Goal: Use online tool/utility: Utilize a website feature to perform a specific function

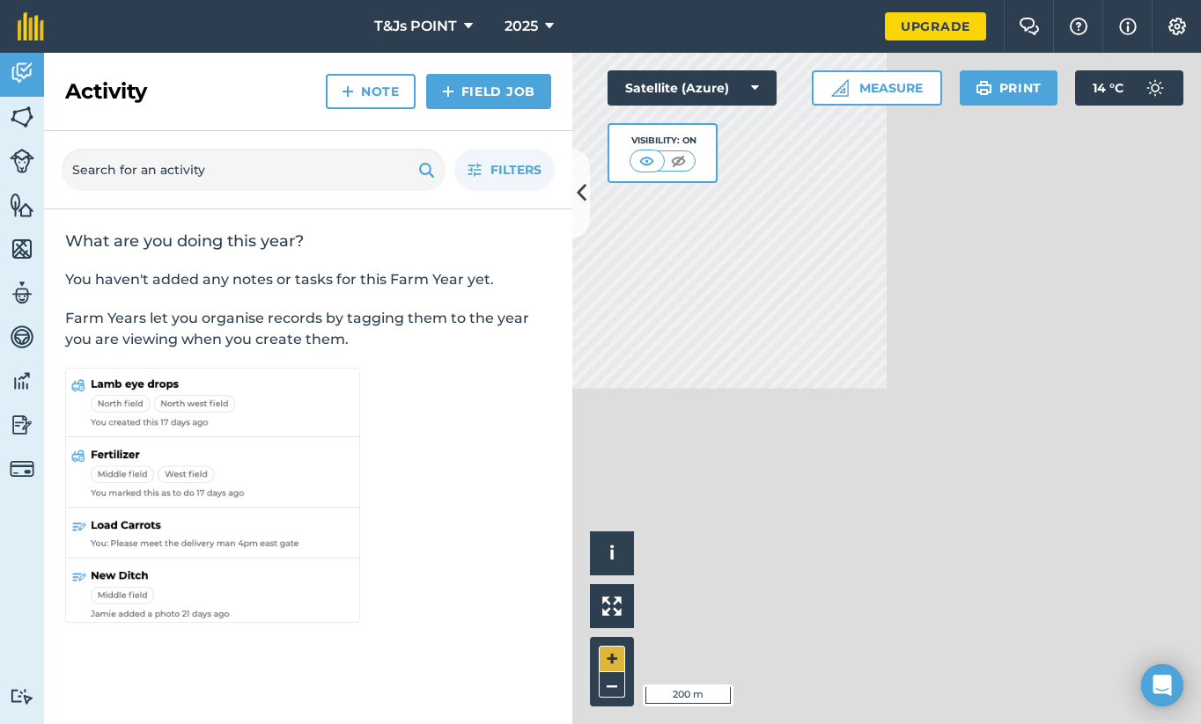
click at [607, 657] on button "+" at bounding box center [612, 659] width 26 height 26
click at [889, 89] on button "Measure" at bounding box center [877, 87] width 130 height 35
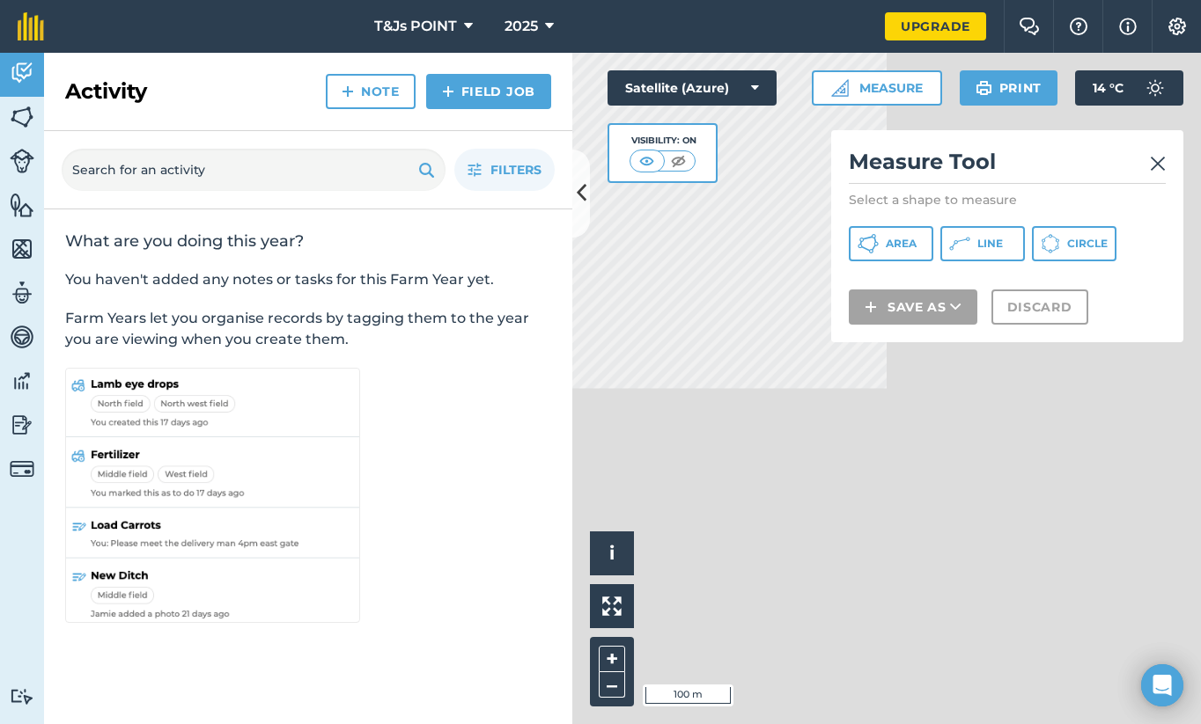
click at [1156, 154] on img at bounding box center [1158, 163] width 16 height 21
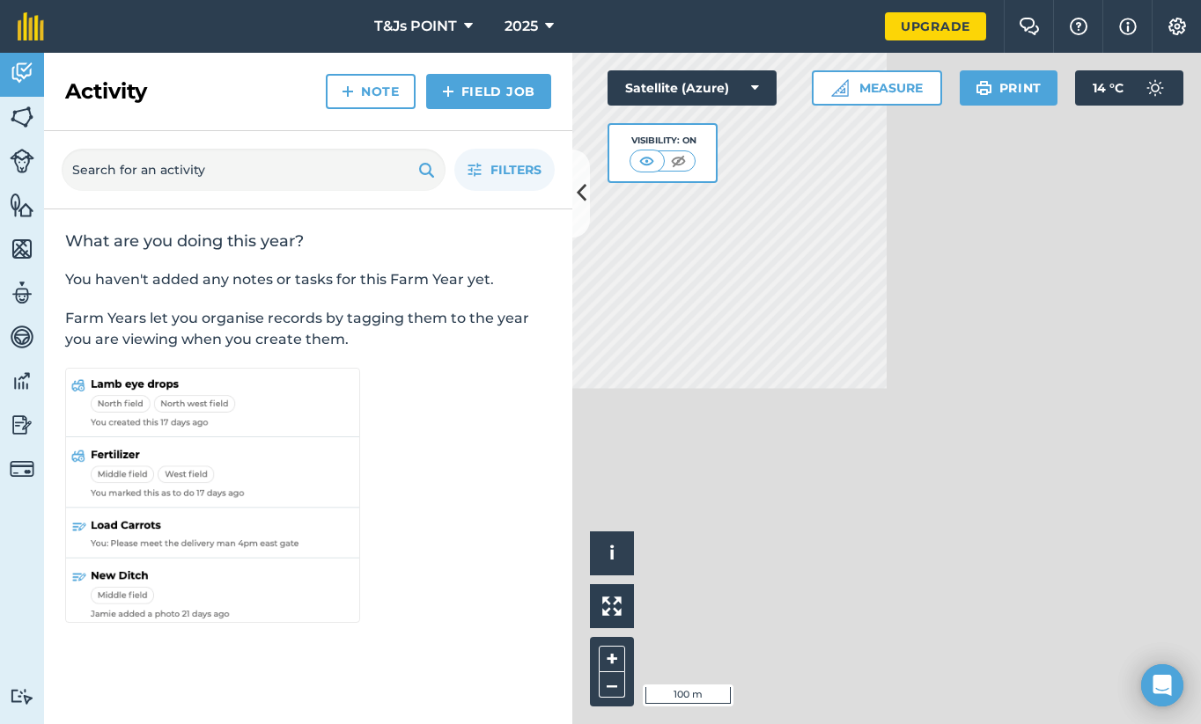
click at [901, 91] on button "Measure" at bounding box center [877, 87] width 130 height 35
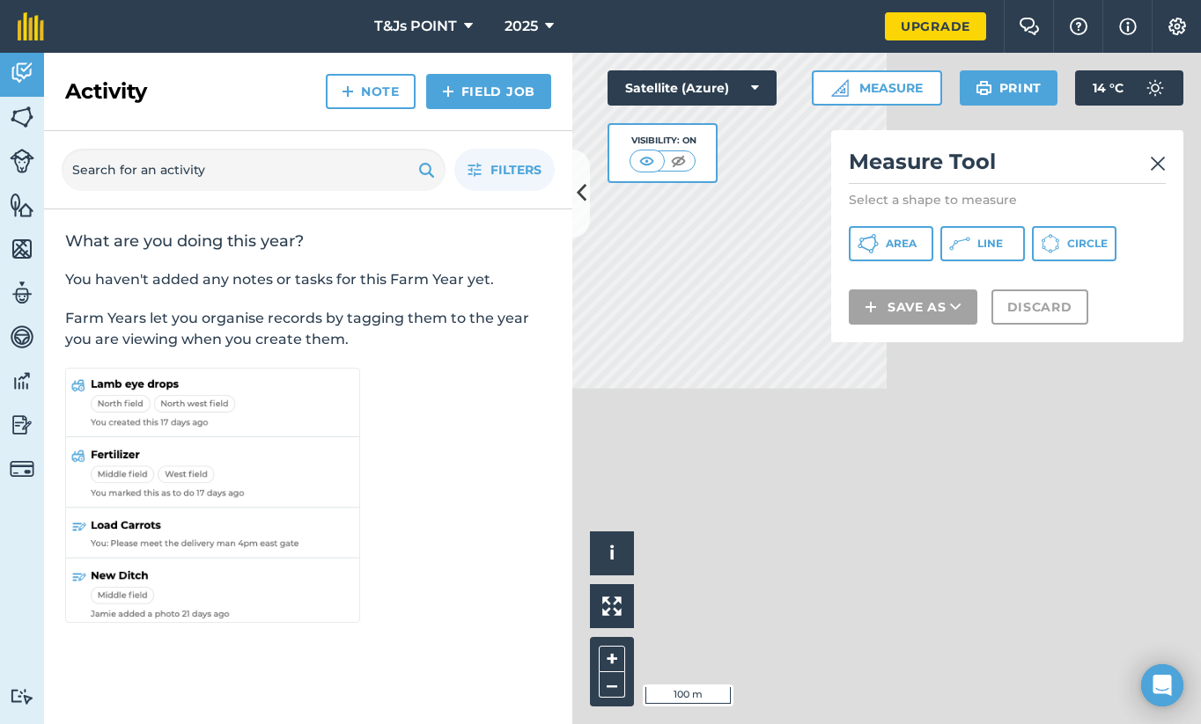
click at [899, 237] on span "Area" at bounding box center [901, 244] width 31 height 14
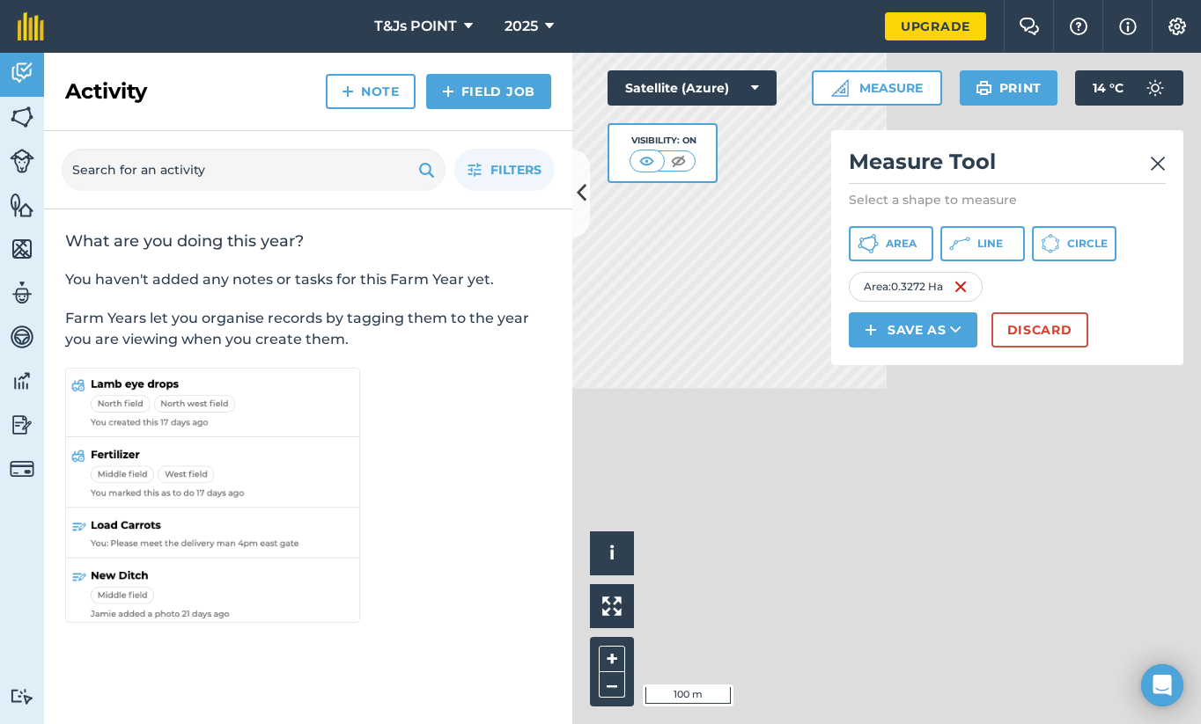
click at [1059, 332] on button "Discard" at bounding box center [1039, 330] width 97 height 35
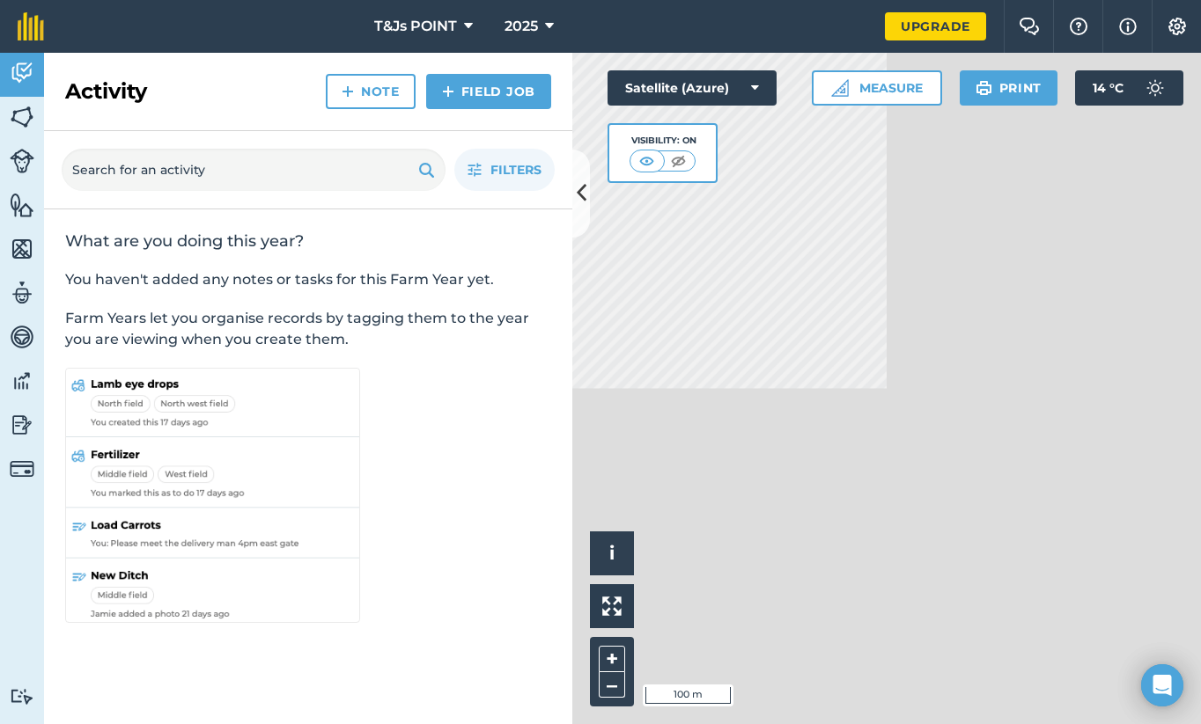
click at [892, 91] on button "Measure" at bounding box center [877, 87] width 130 height 35
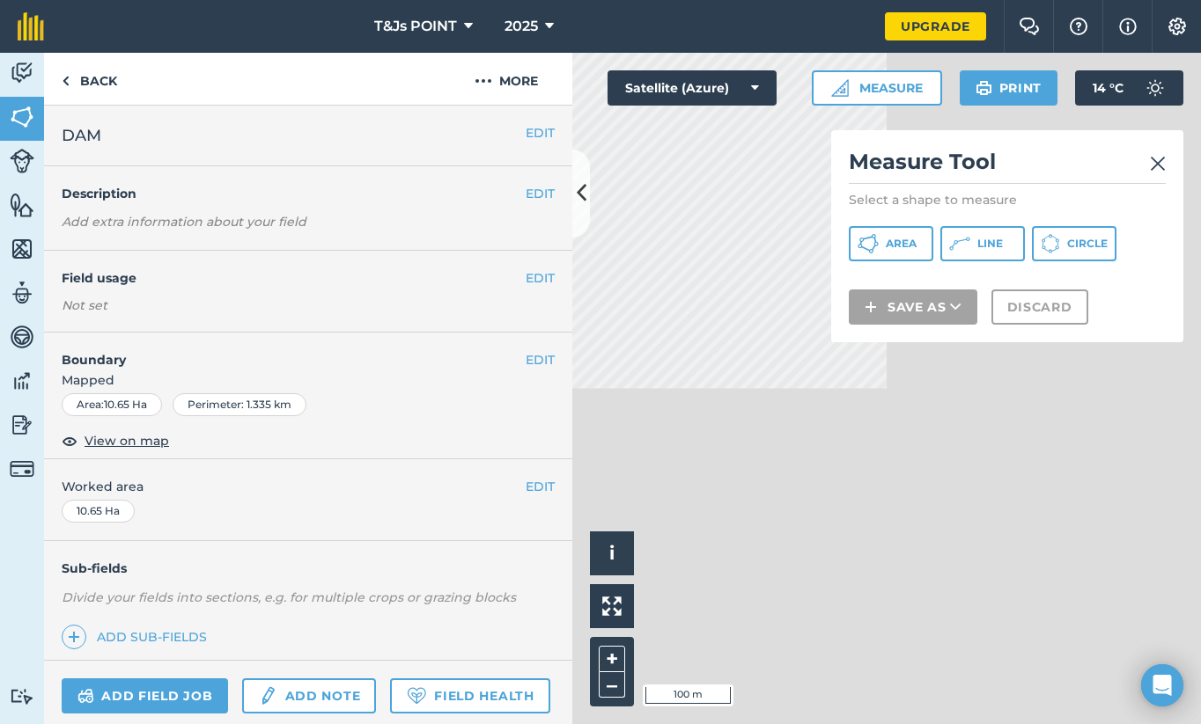
click at [889, 242] on span "Area" at bounding box center [901, 244] width 31 height 14
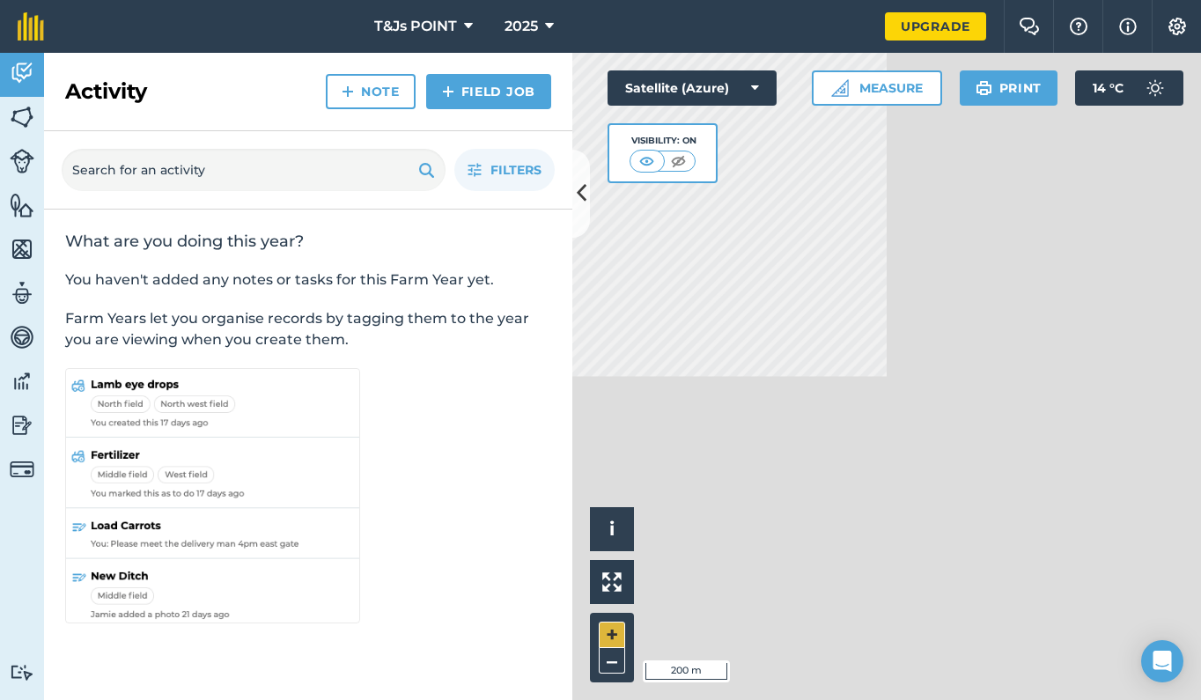
click at [615, 634] on button "+" at bounding box center [612, 634] width 26 height 26
click at [893, 89] on button "Measure" at bounding box center [877, 87] width 130 height 35
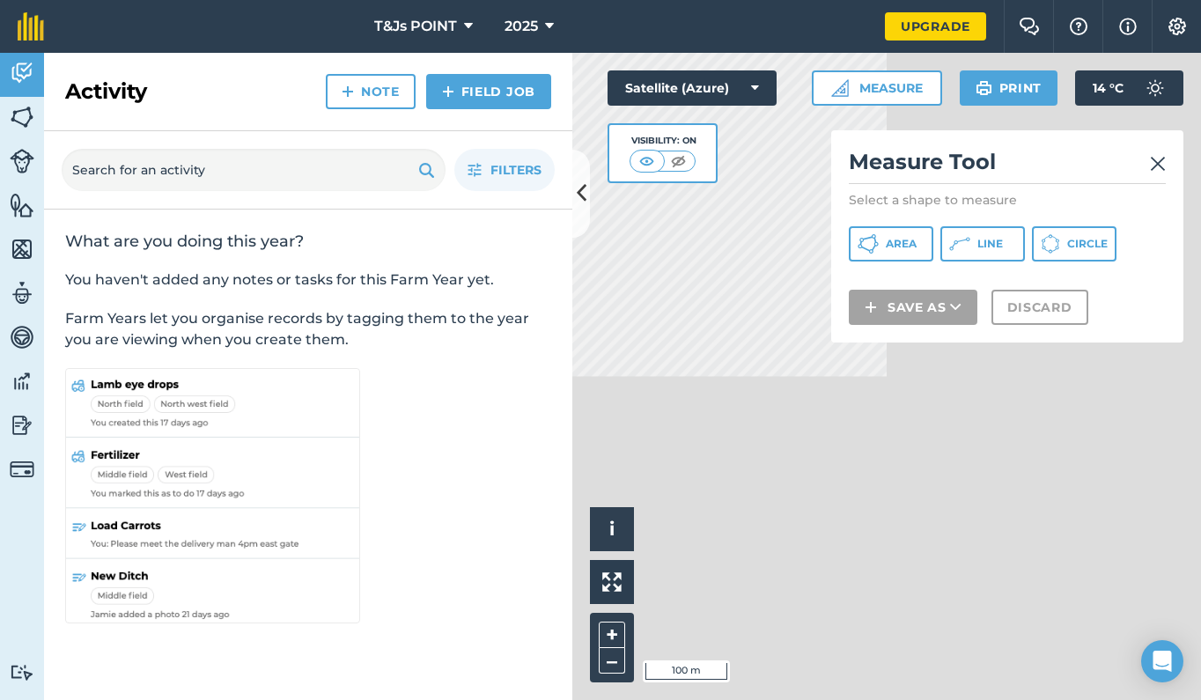
click at [886, 241] on span "Area" at bounding box center [901, 244] width 31 height 14
click at [1160, 151] on link at bounding box center [1158, 162] width 16 height 28
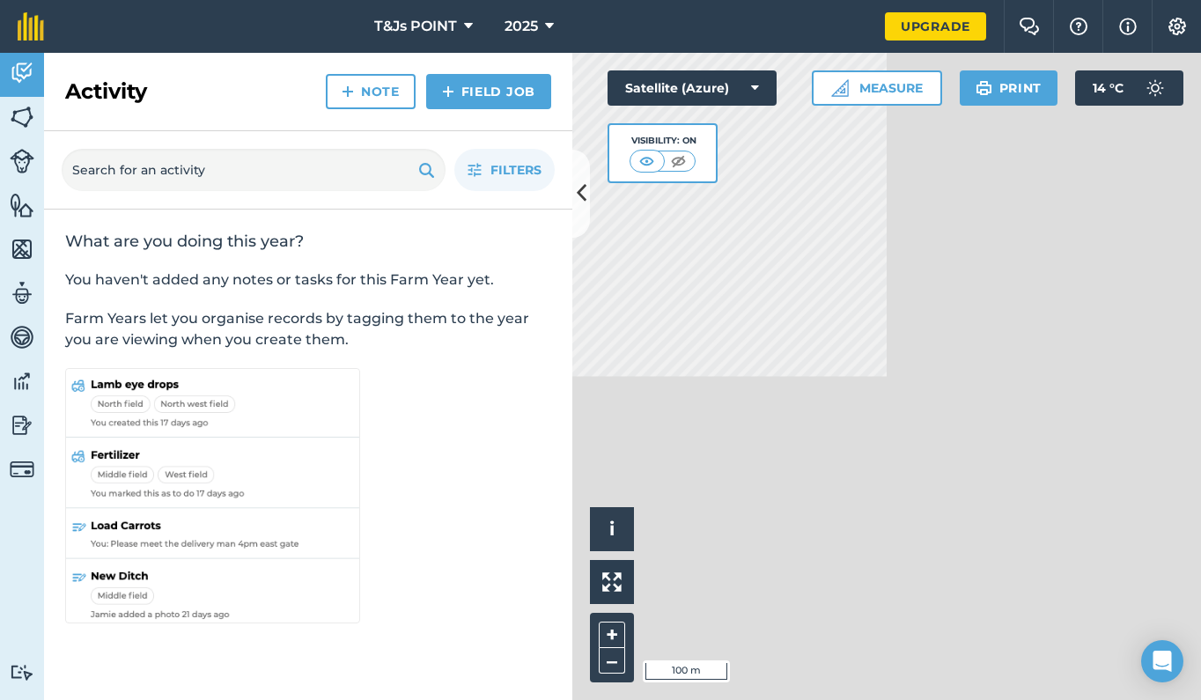
click at [877, 94] on button "Measure" at bounding box center [877, 87] width 130 height 35
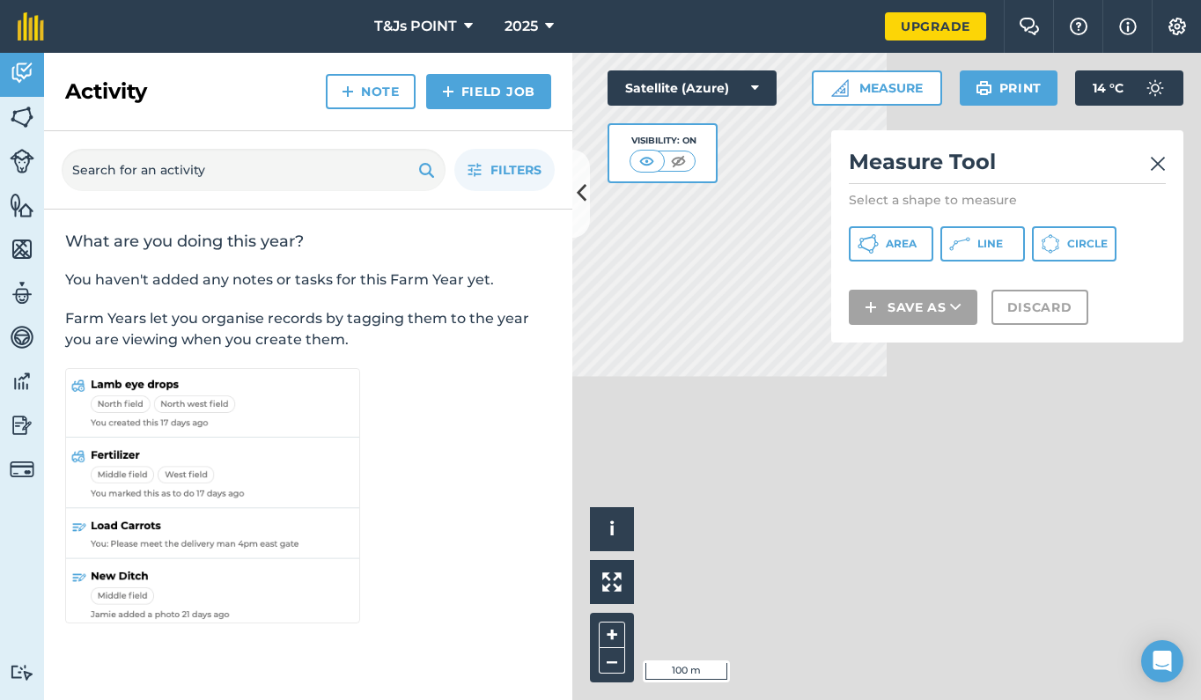
click at [1160, 156] on img at bounding box center [1158, 163] width 16 height 21
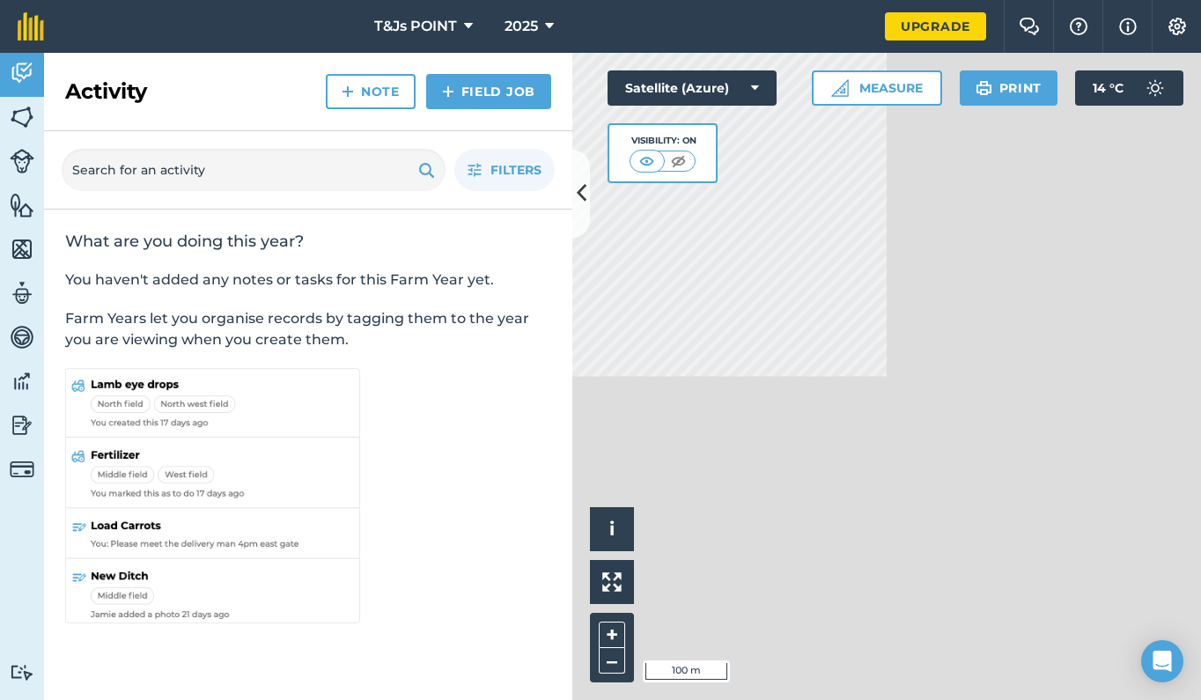
click at [864, 87] on button "Measure" at bounding box center [877, 87] width 130 height 35
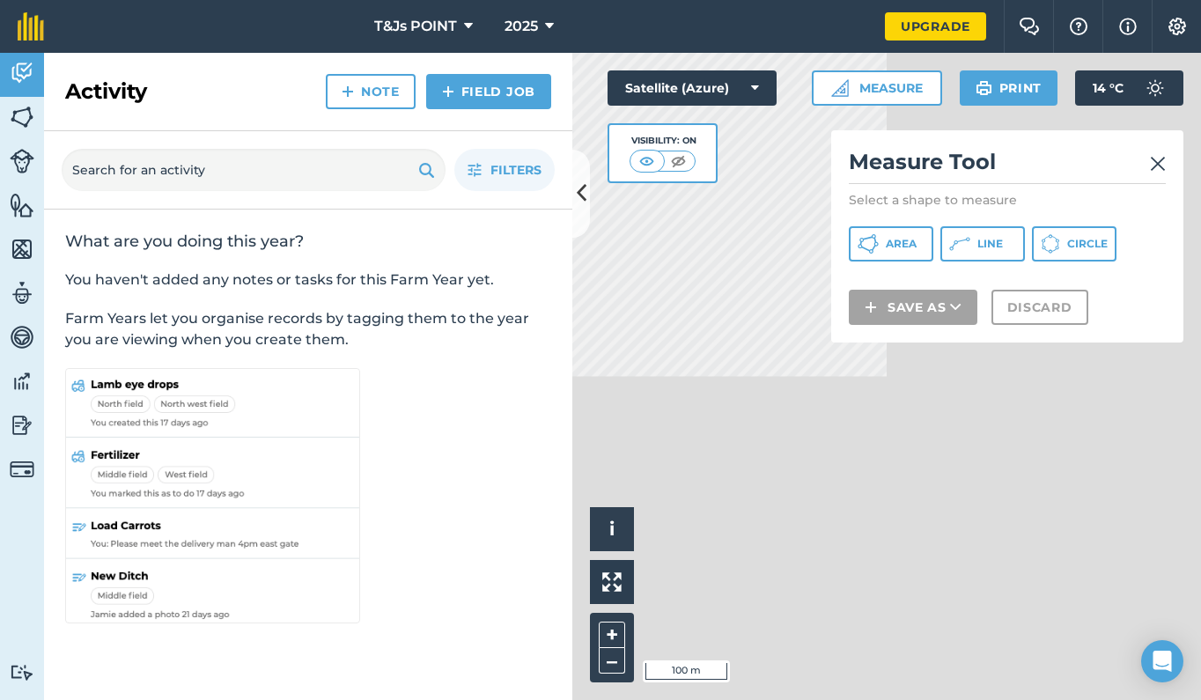
click at [896, 243] on span "Area" at bounding box center [901, 244] width 31 height 14
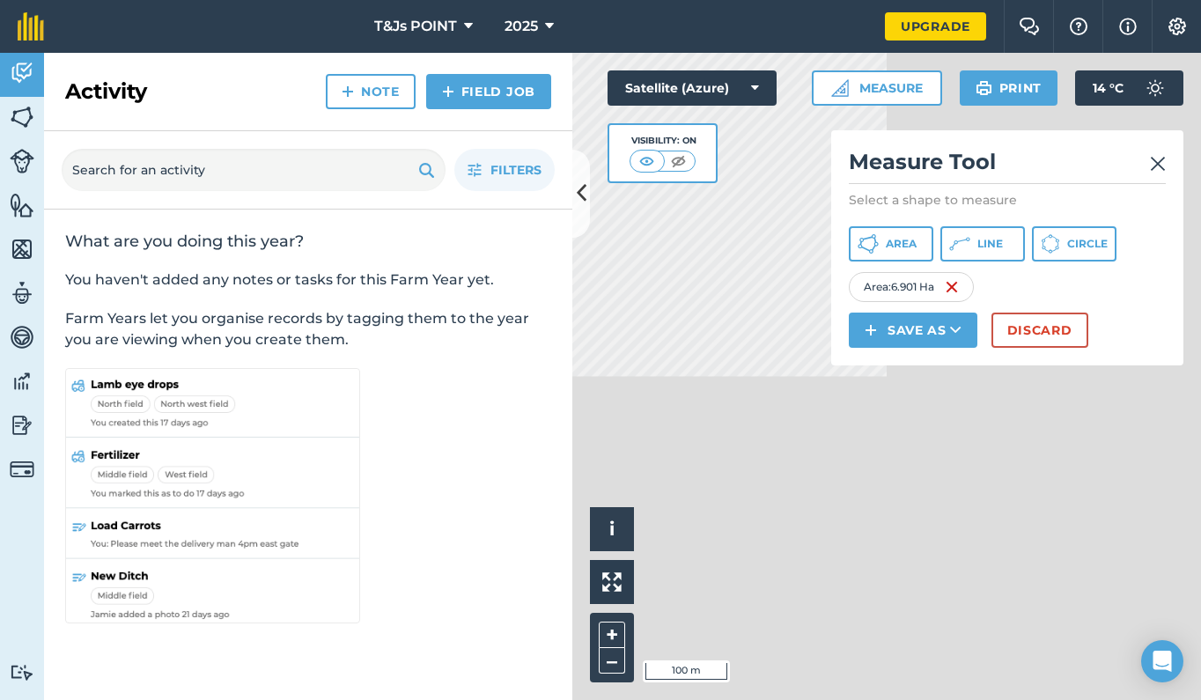
click at [1163, 165] on img at bounding box center [1158, 163] width 16 height 21
